Goal: Complete application form

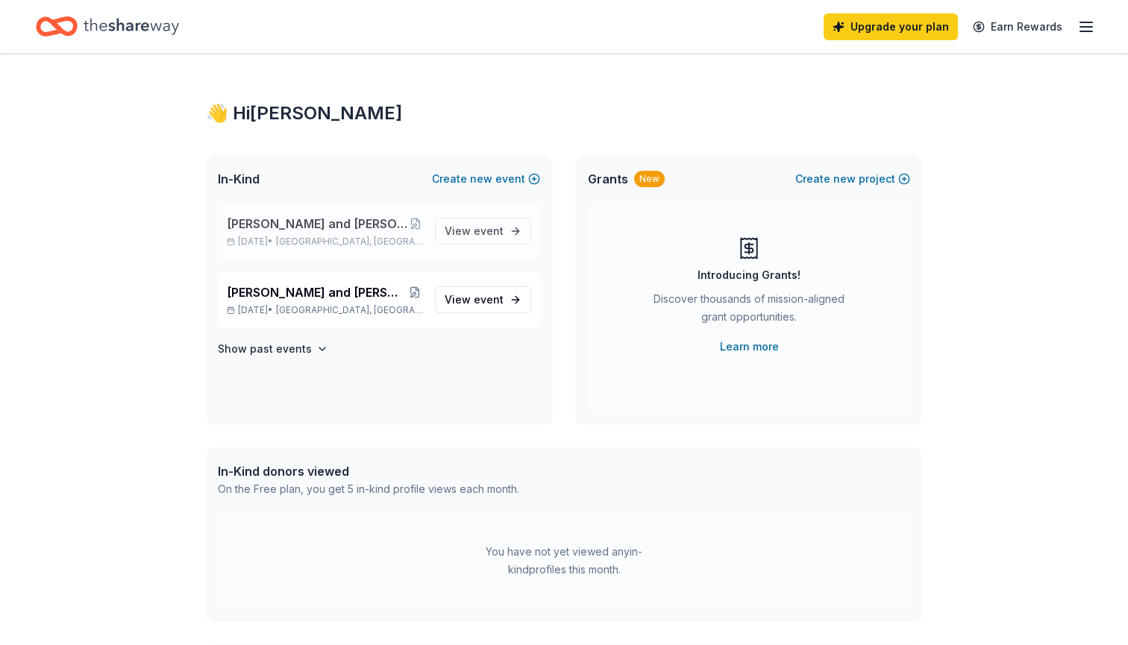
click at [359, 227] on span "[PERSON_NAME] and [PERSON_NAME] Family Retreat Local" at bounding box center [317, 224] width 180 height 18
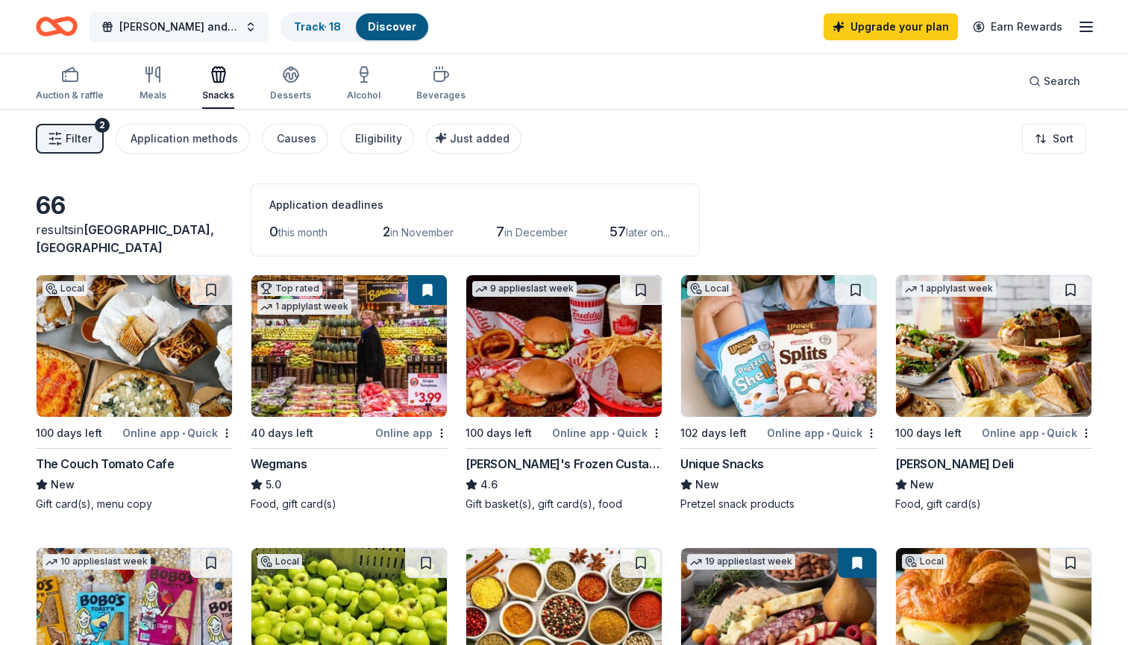
click at [213, 29] on span "[PERSON_NAME] and [PERSON_NAME] Family Retreat Local" at bounding box center [178, 27] width 119 height 18
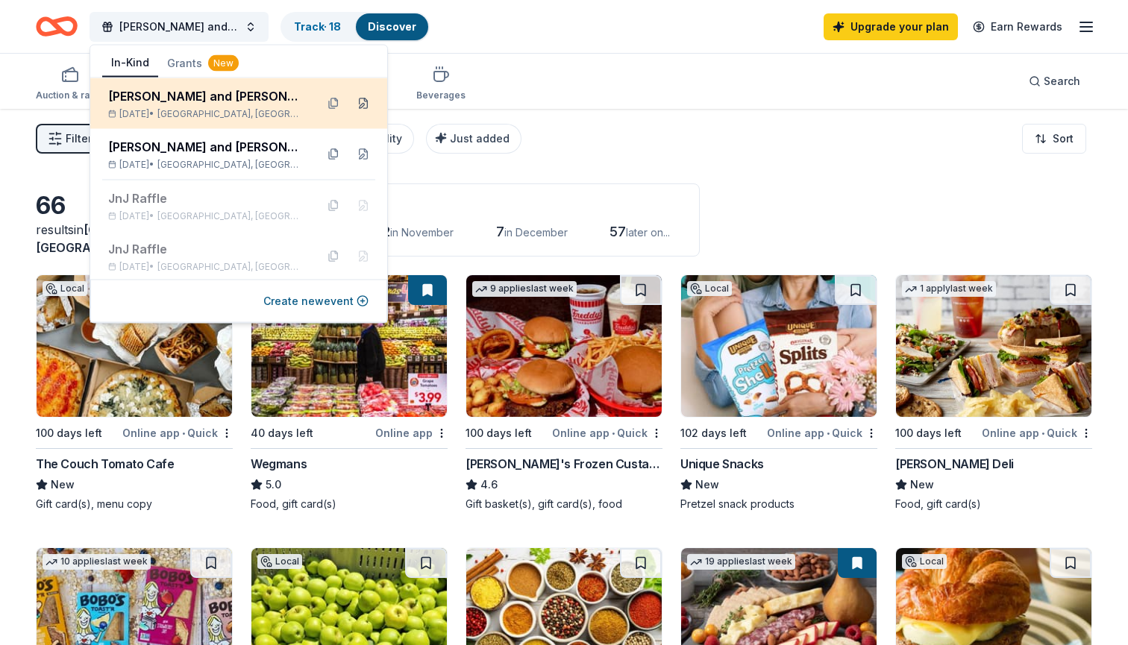
click at [365, 104] on button at bounding box center [363, 104] width 24 height 24
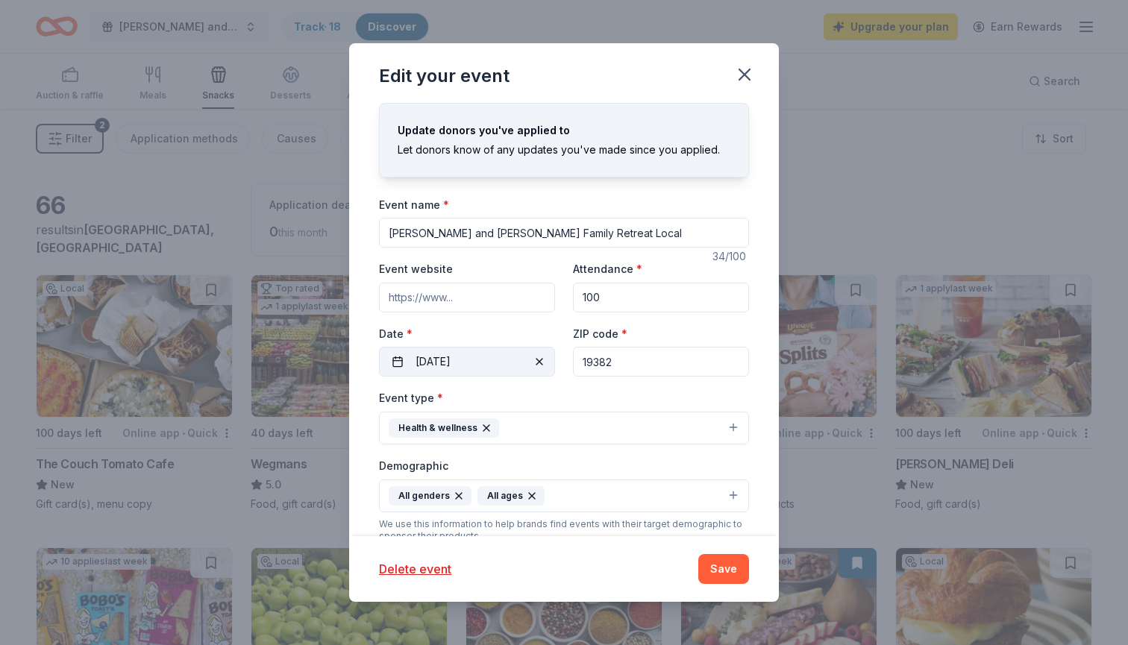
click at [401, 361] on button "[DATE]" at bounding box center [467, 362] width 176 height 30
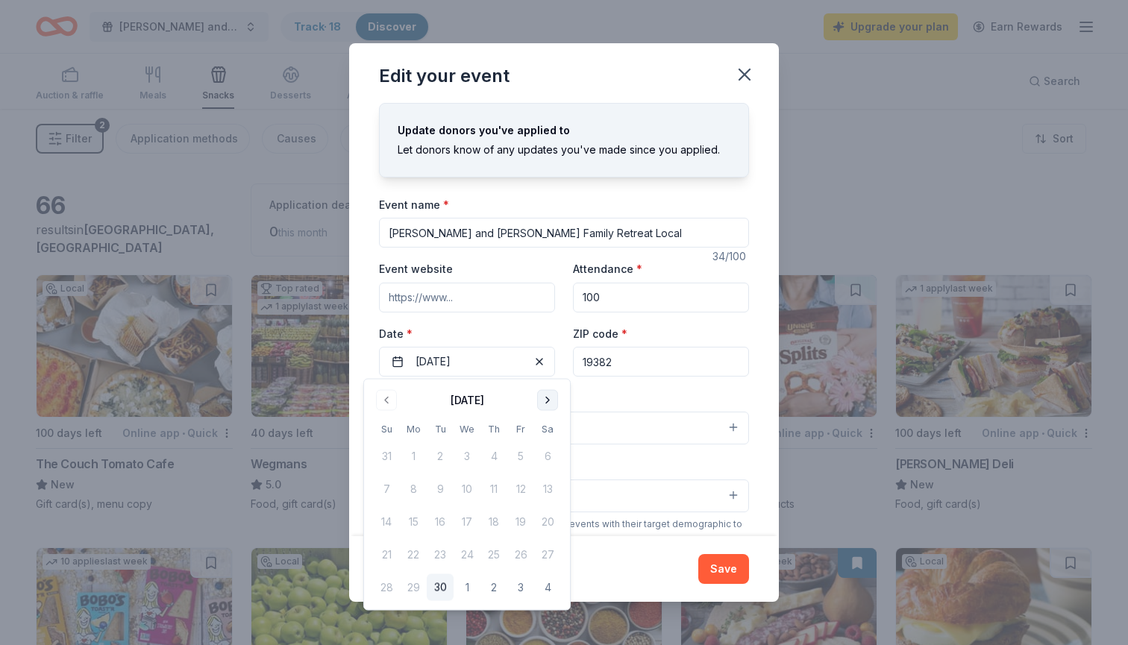
click at [547, 400] on button "Go to next month" at bounding box center [547, 400] width 21 height 21
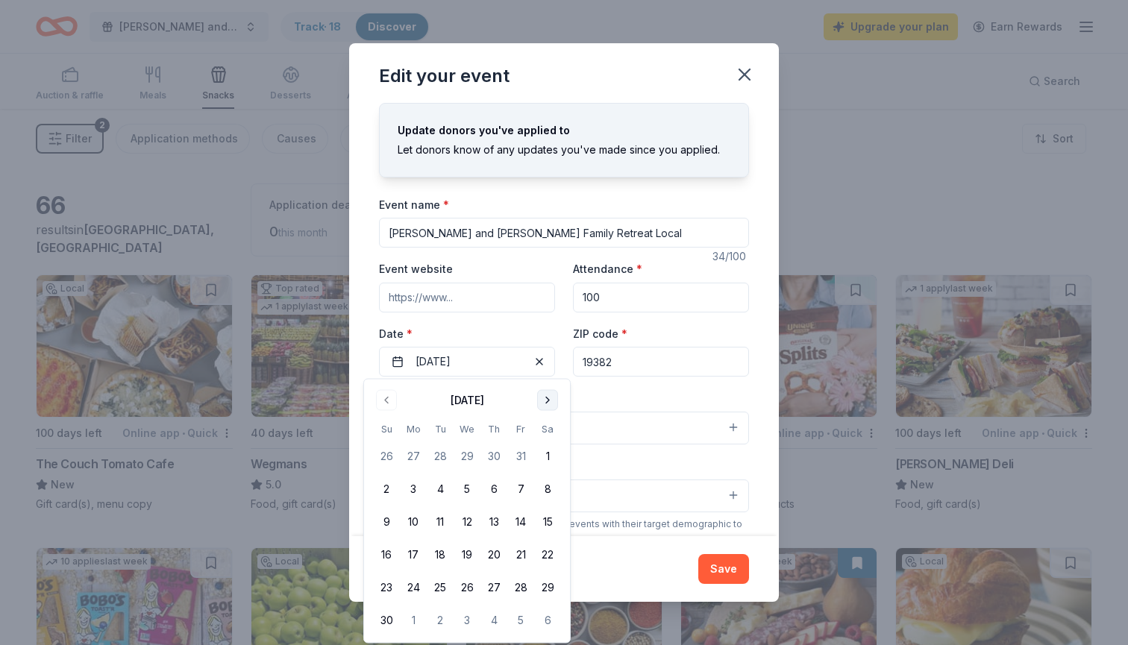
click at [547, 400] on button "Go to next month" at bounding box center [547, 400] width 21 height 21
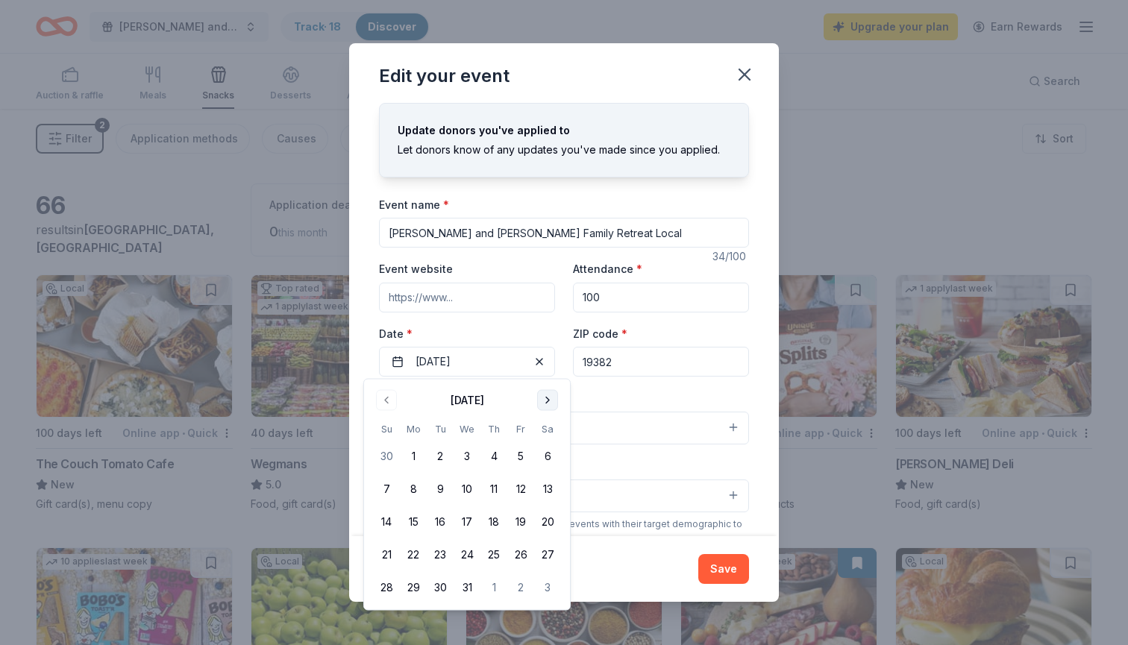
click at [547, 401] on button "Go to next month" at bounding box center [547, 400] width 21 height 21
click at [524, 588] on button "30" at bounding box center [520, 587] width 27 height 27
click at [663, 385] on div "Event name * [PERSON_NAME] and [PERSON_NAME] Family Retreat Local 34 /100 Event…" at bounding box center [564, 541] width 370 height 692
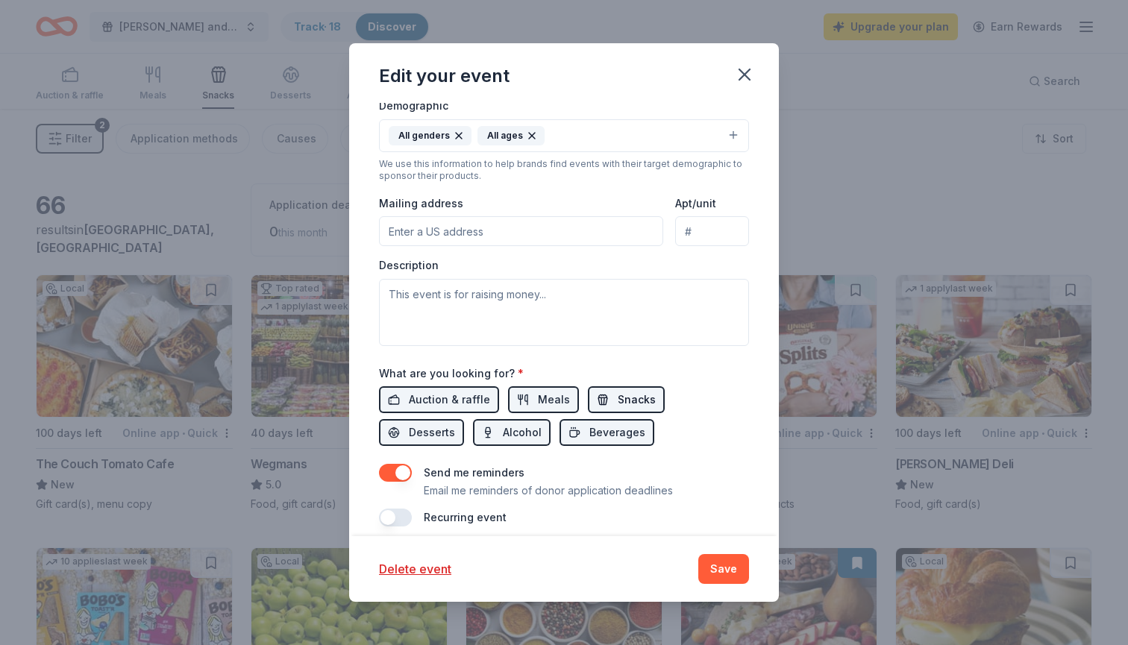
scroll to position [367, 0]
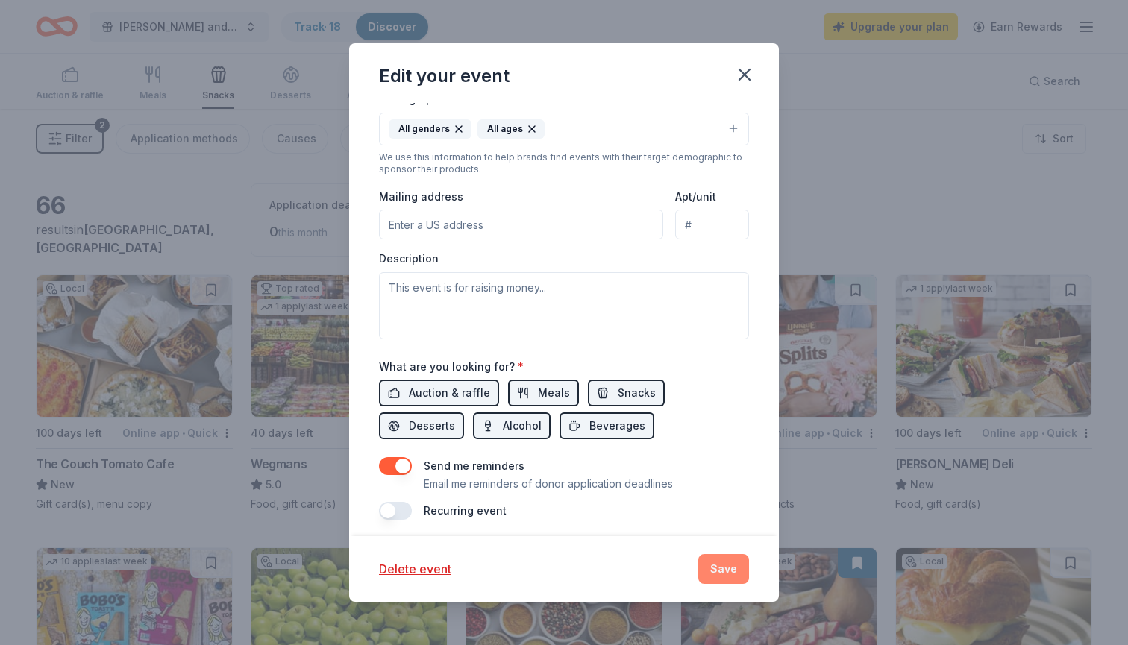
click at [725, 565] on button "Save" at bounding box center [723, 569] width 51 height 30
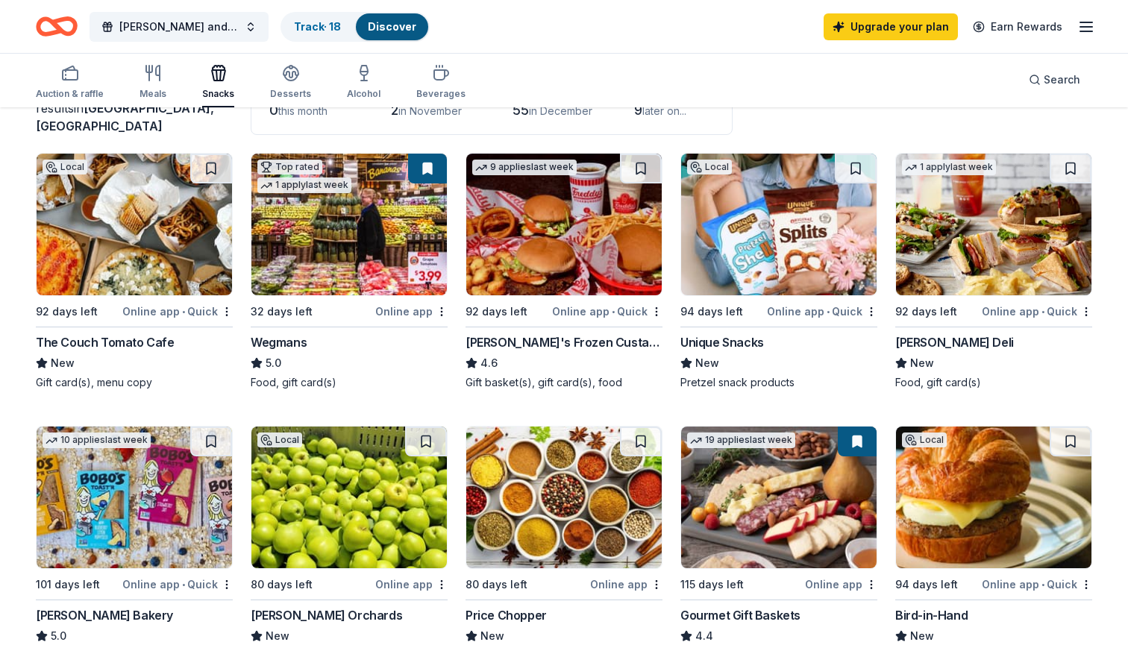
scroll to position [78, 0]
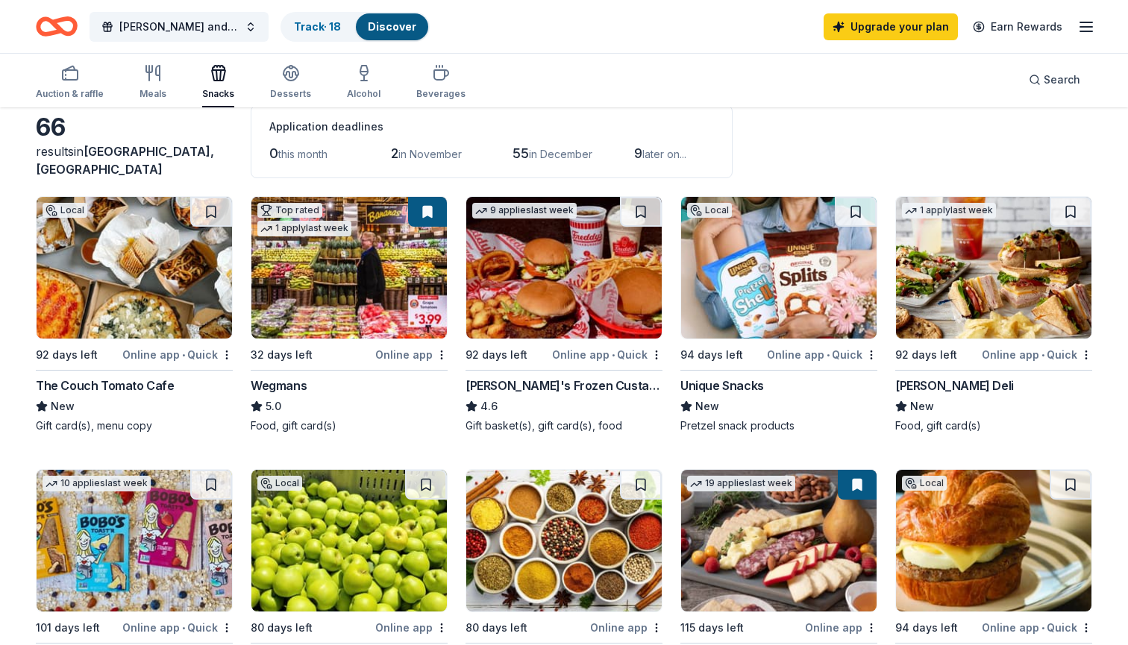
click at [359, 289] on img at bounding box center [348, 268] width 195 height 142
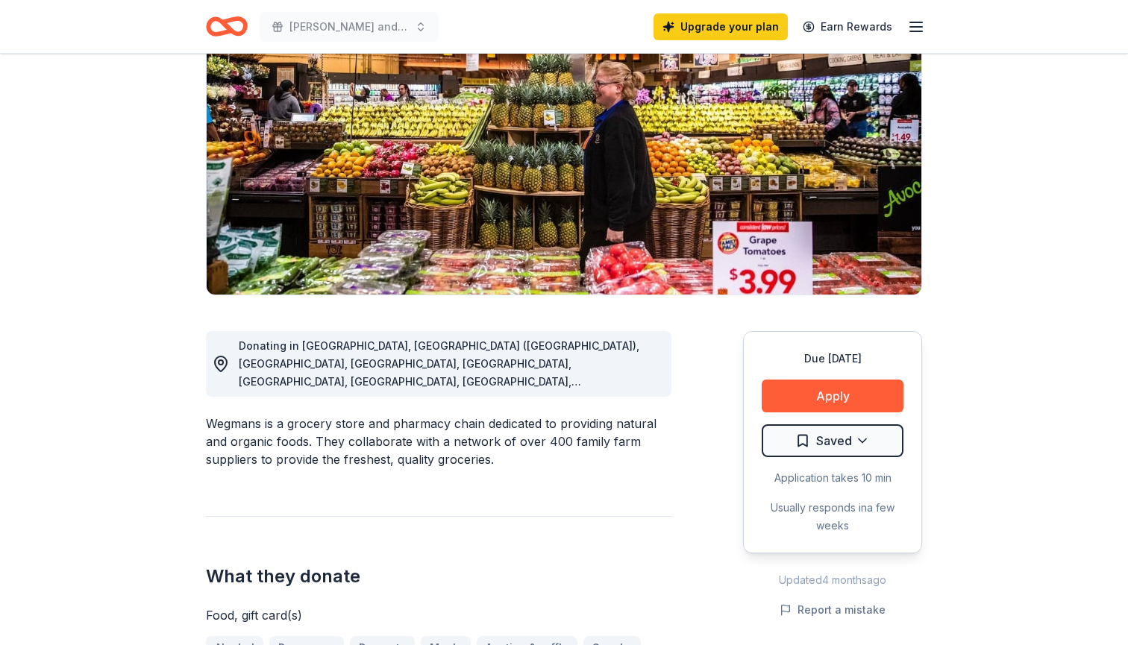
scroll to position [189, 0]
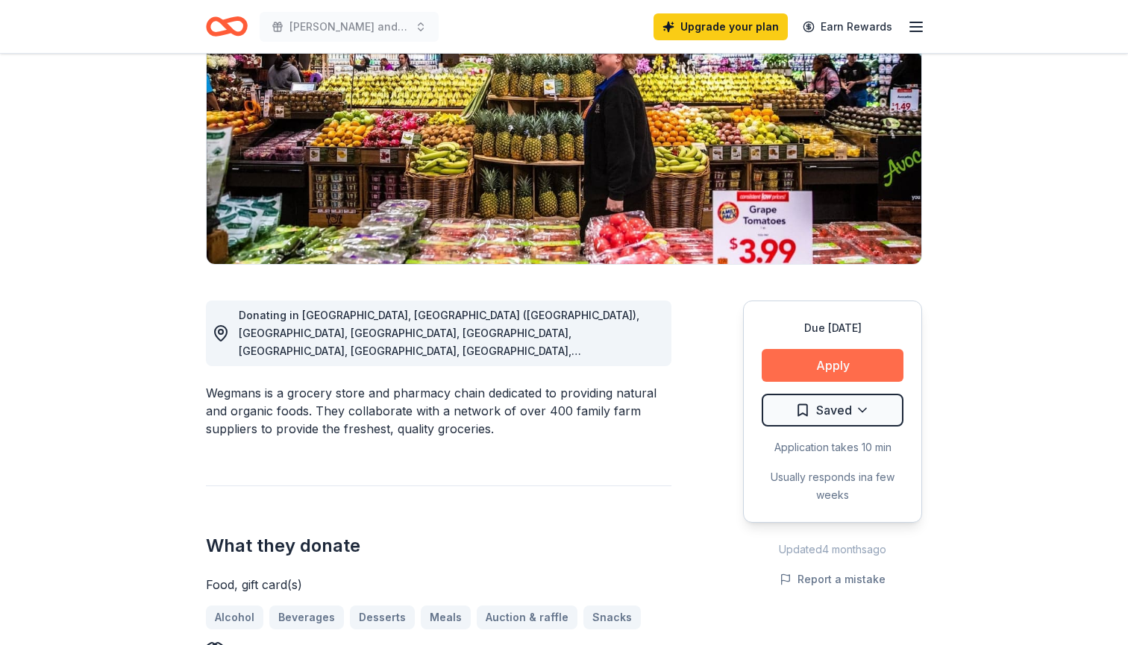
click at [814, 364] on button "Apply" at bounding box center [832, 365] width 142 height 33
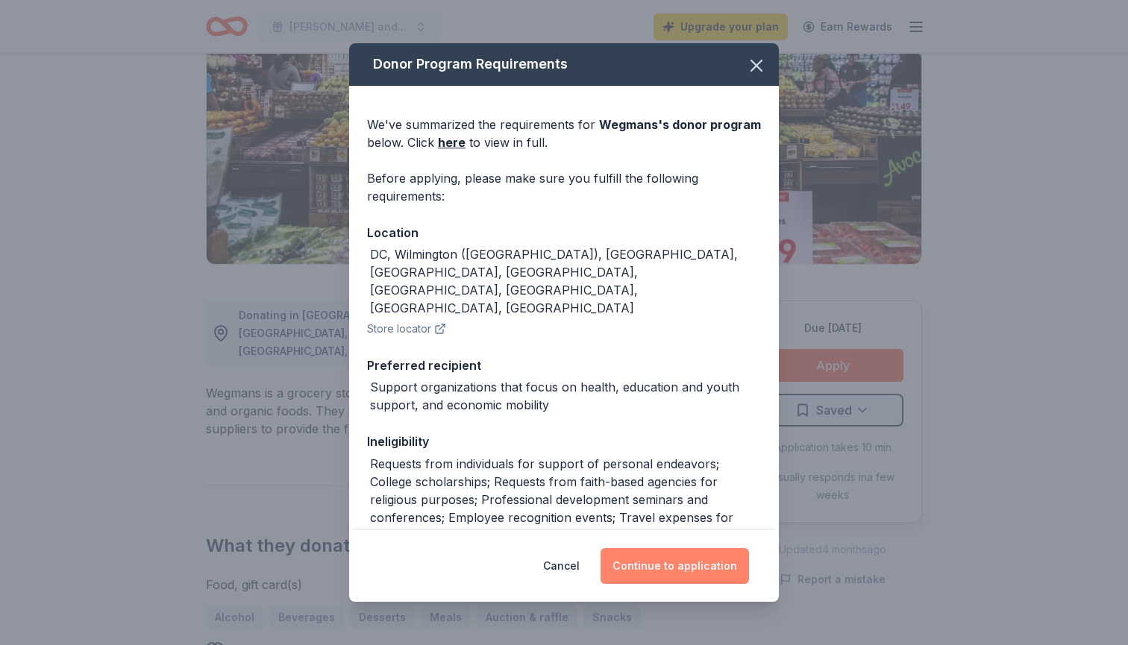
click at [653, 559] on button "Continue to application" at bounding box center [674, 566] width 148 height 36
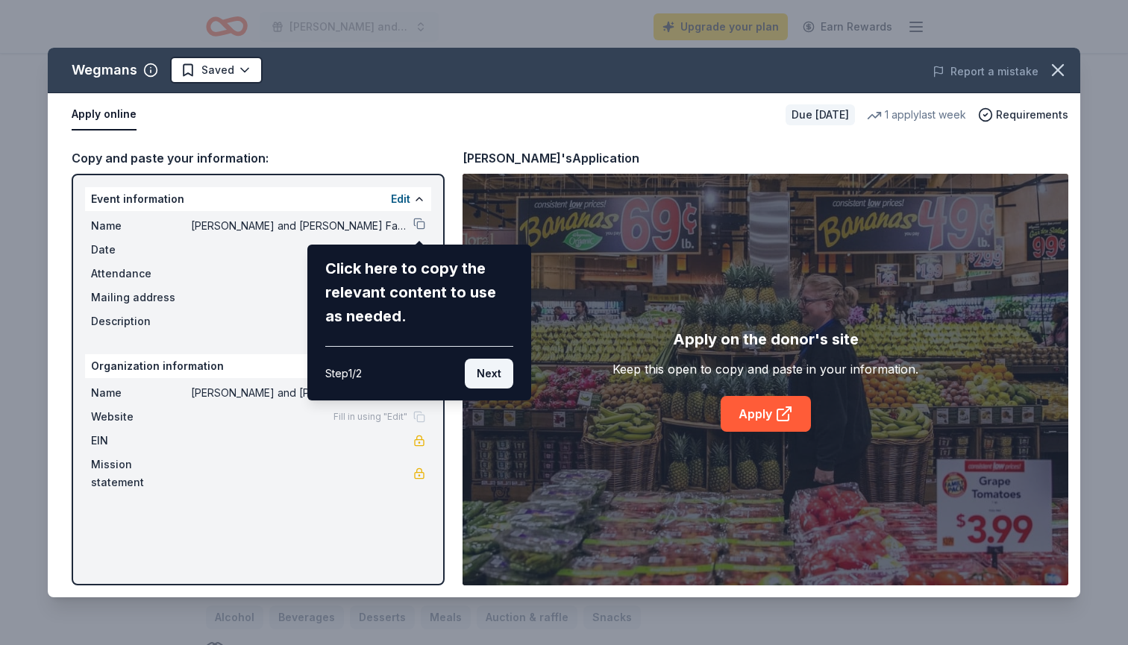
click at [502, 377] on button "Next" at bounding box center [489, 374] width 48 height 30
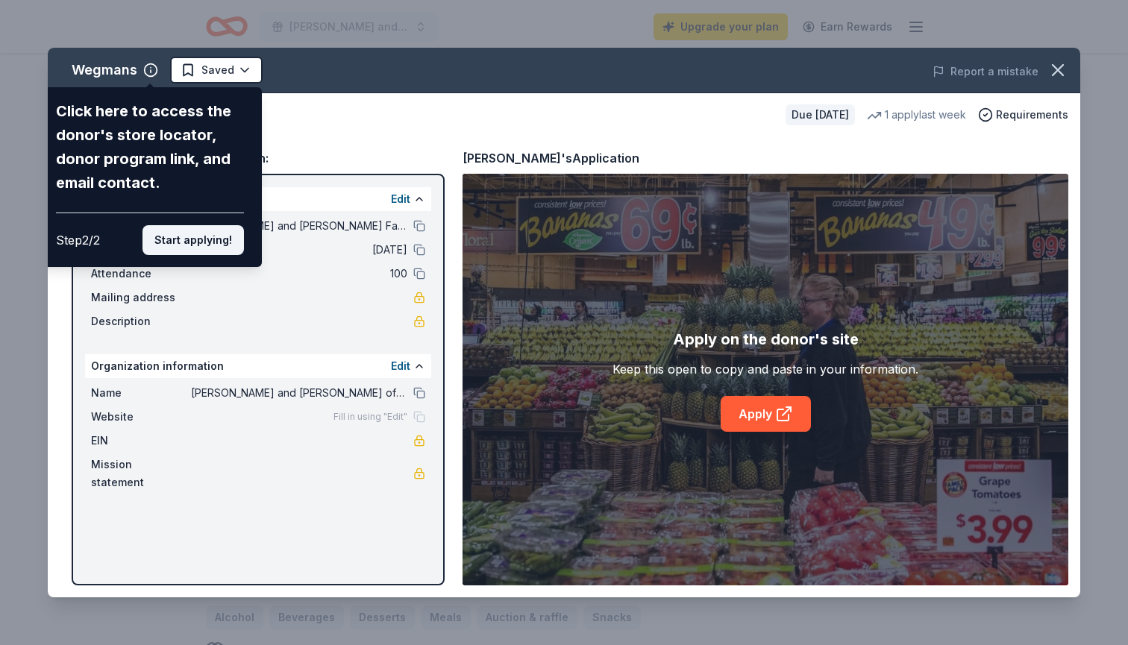
click at [211, 225] on button "Start applying!" at bounding box center [192, 240] width 101 height 30
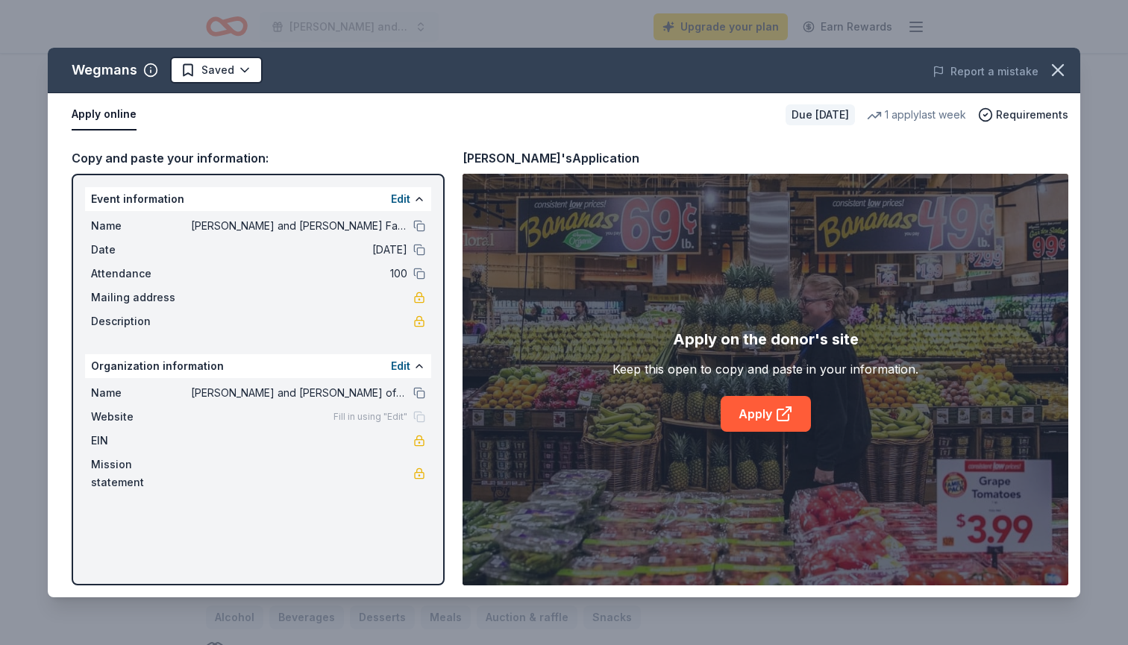
click at [752, 412] on link "Apply" at bounding box center [765, 414] width 90 height 36
